Goal: Information Seeking & Learning: Learn about a topic

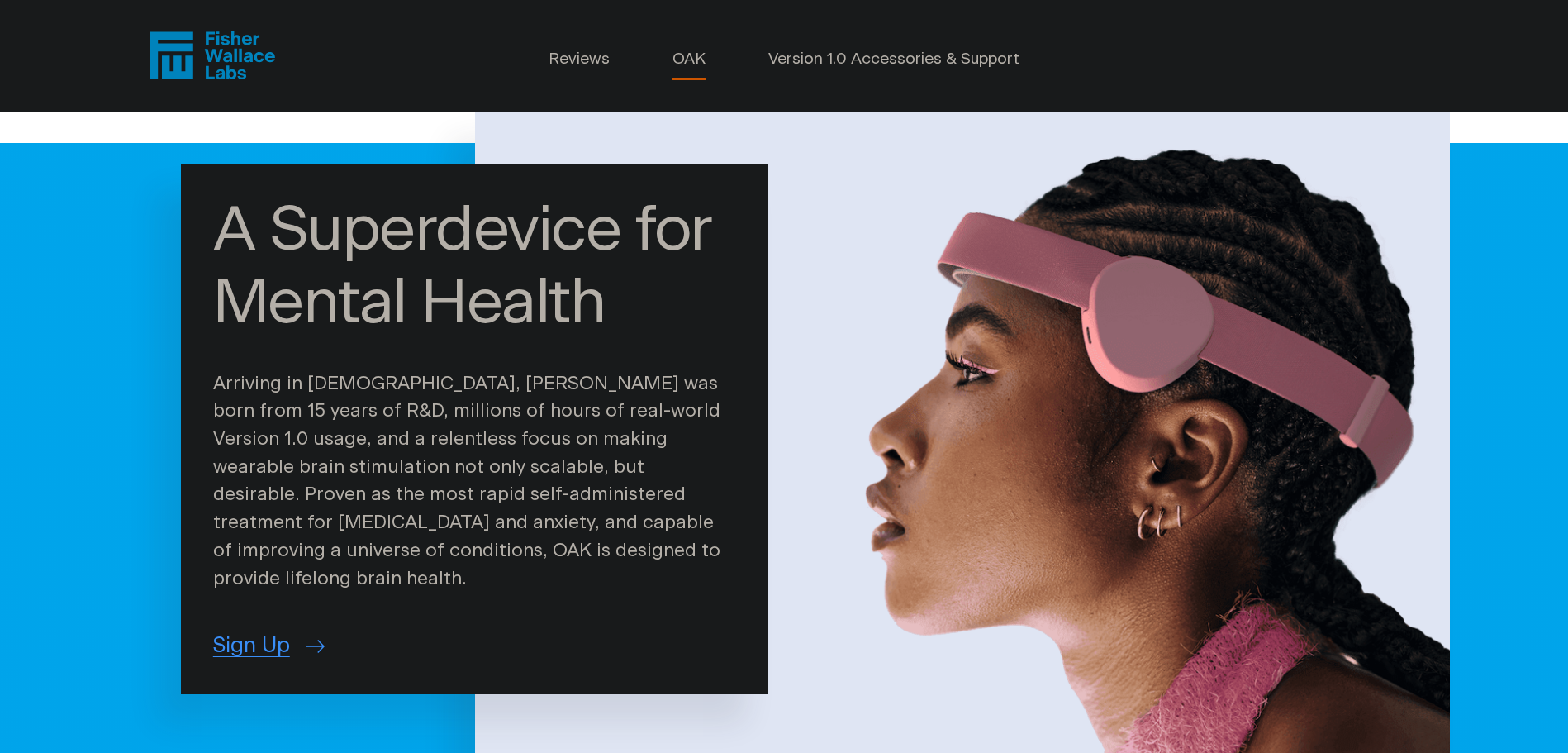
click at [685, 59] on link "OAK" at bounding box center [689, 59] width 33 height 24
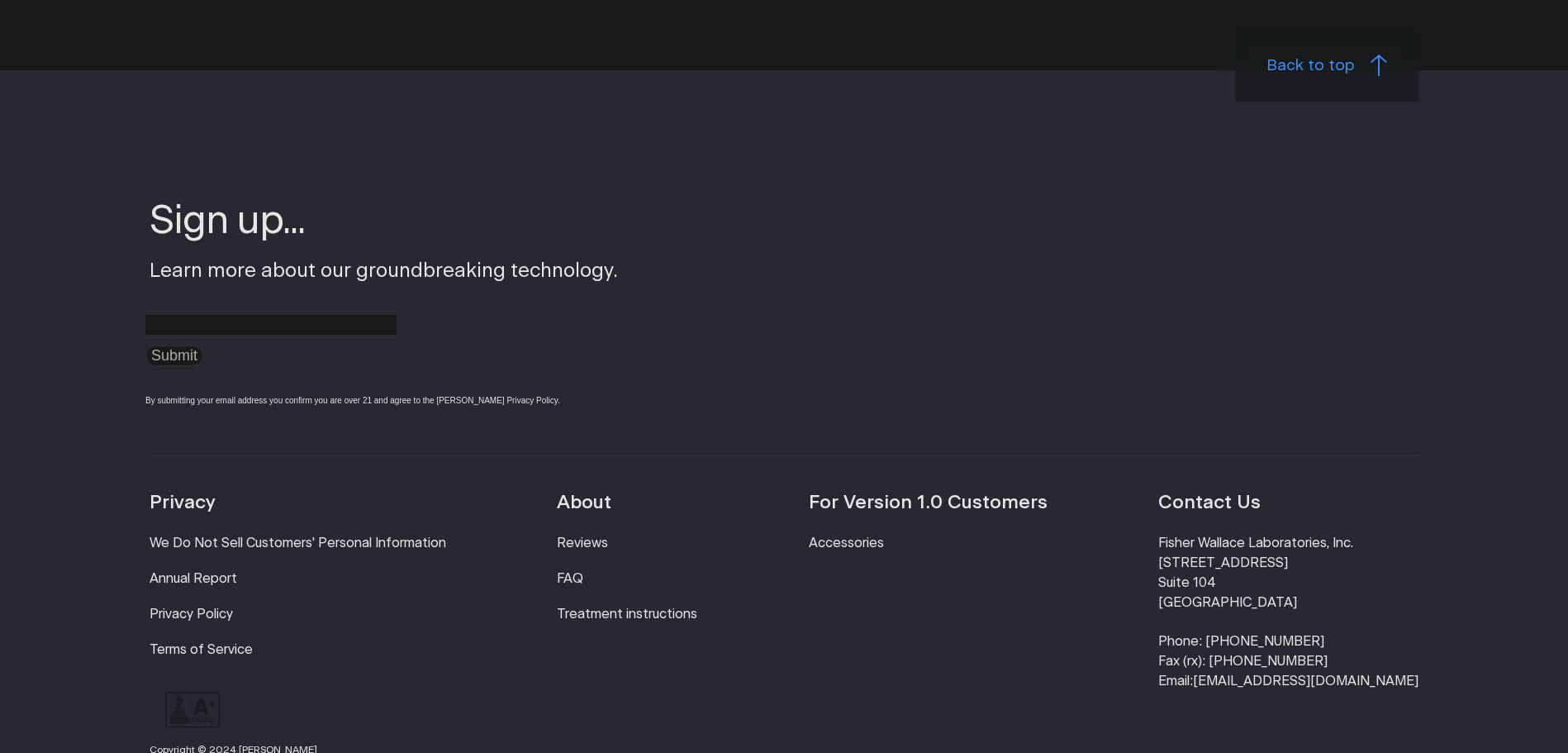
scroll to position [3111, 0]
